Goal: Navigation & Orientation: Find specific page/section

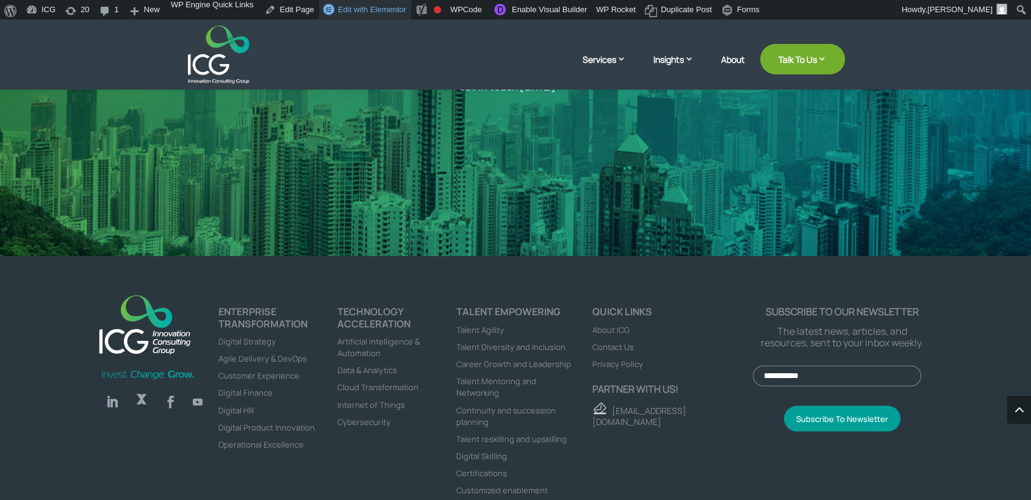
scroll to position [1781, 0]
